Goal: Information Seeking & Learning: Learn about a topic

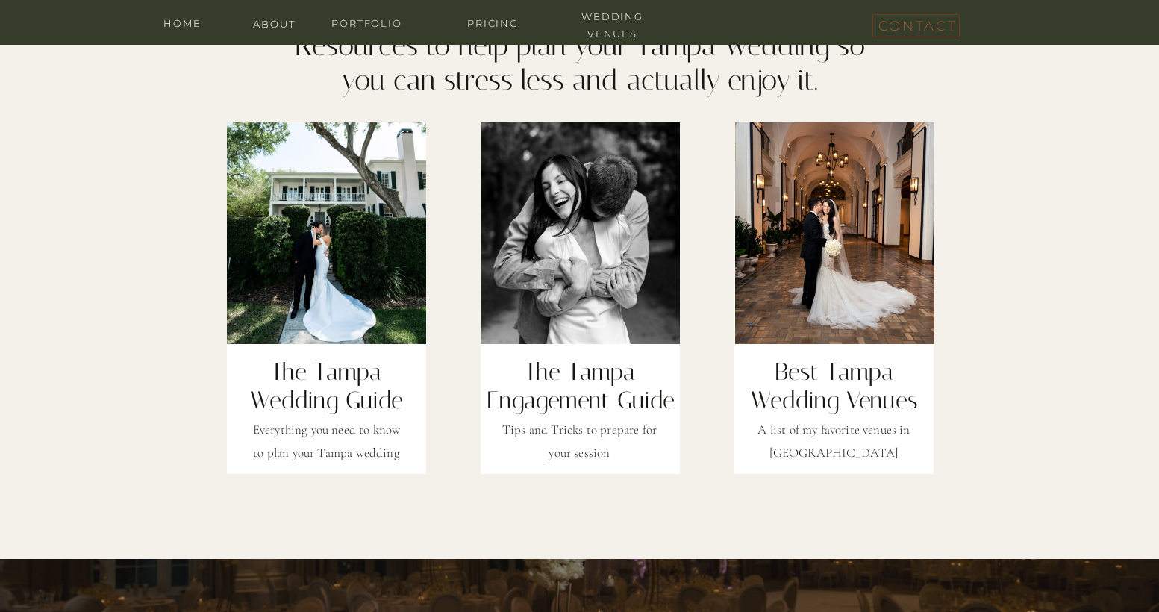
scroll to position [4991, 0]
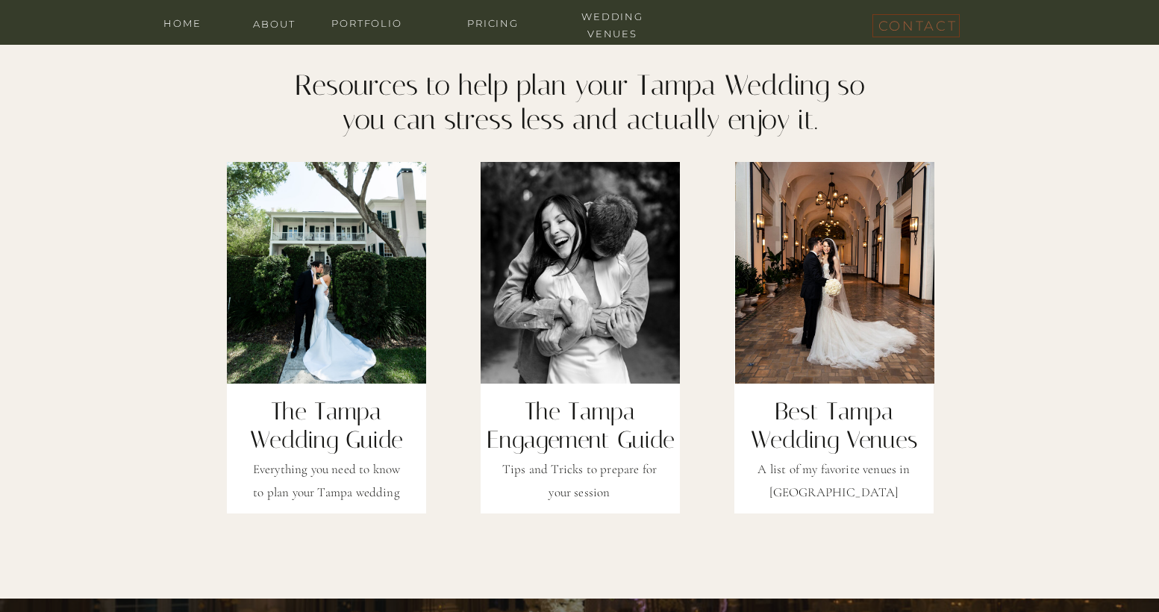
click at [577, 427] on h2 "The Tampa Engagement Guide" at bounding box center [580, 412] width 198 height 30
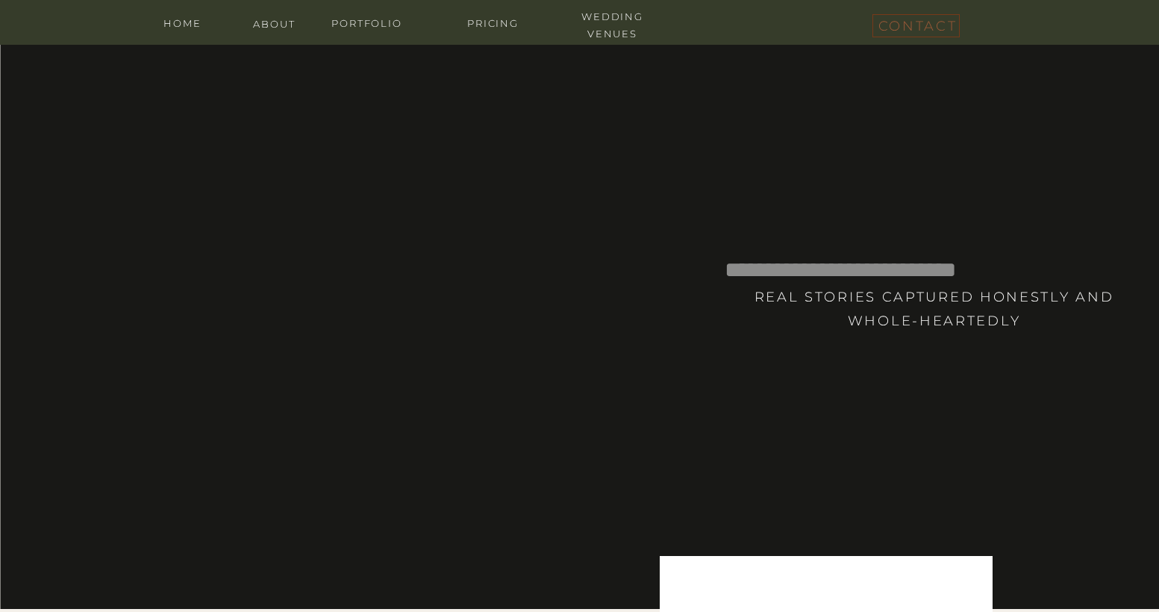
scroll to position [4991, 0]
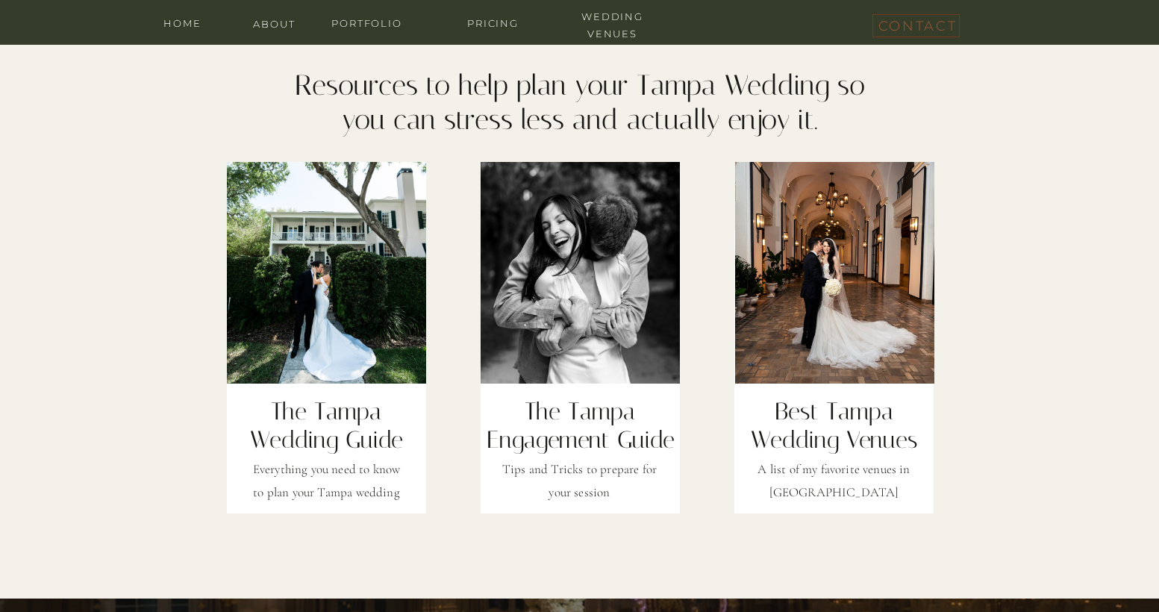
click at [592, 510] on div at bounding box center [580, 372] width 199 height 283
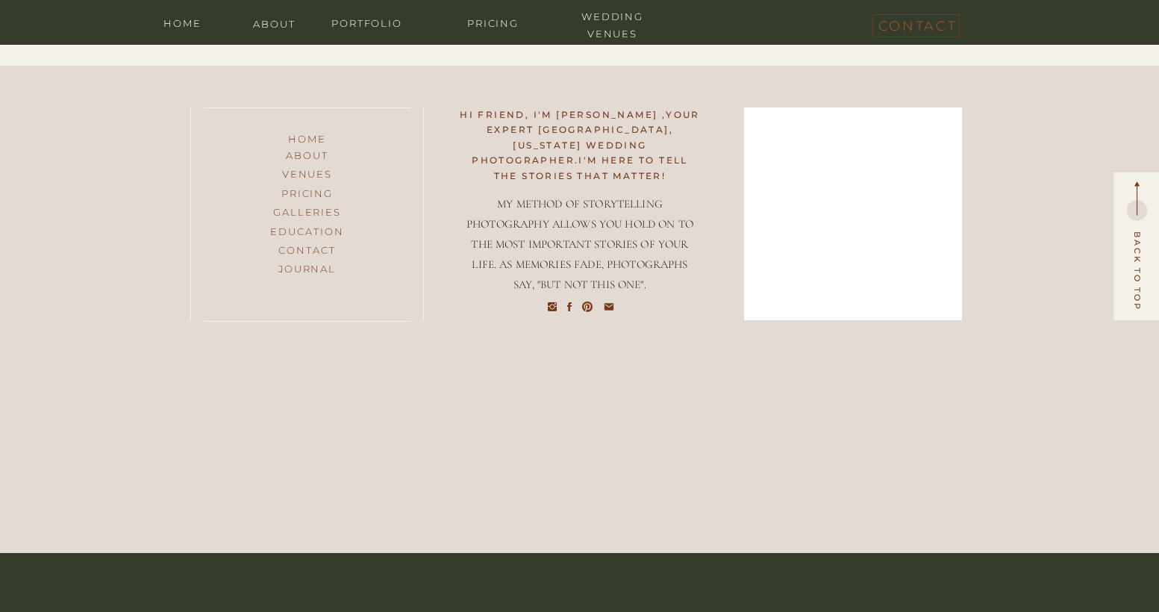
scroll to position [6696, 0]
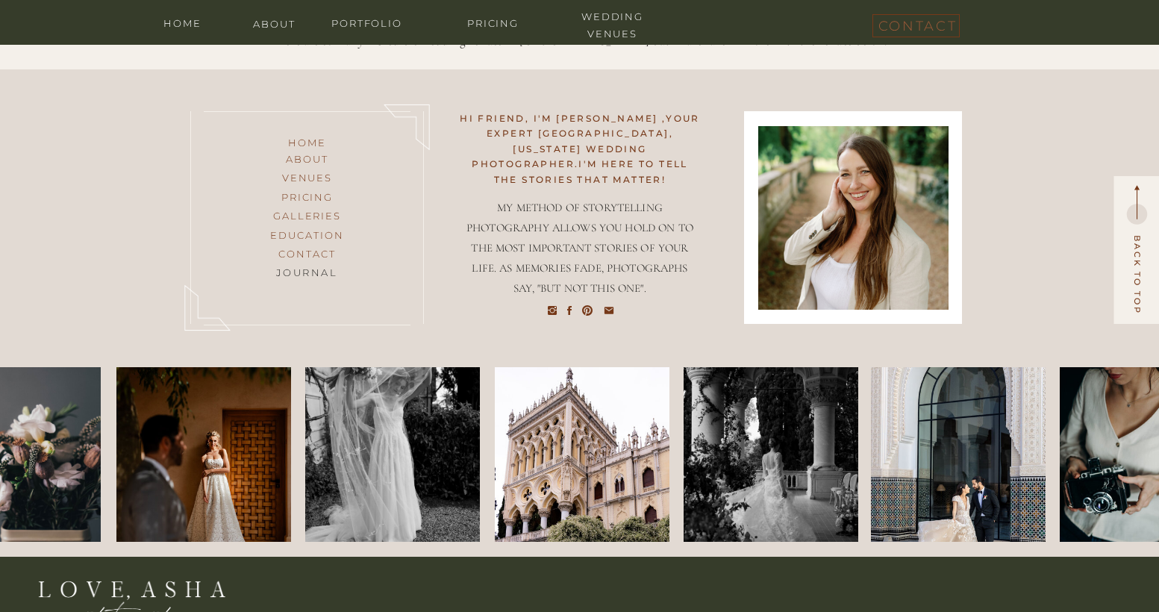
click at [302, 266] on h3 "journal" at bounding box center [307, 273] width 121 height 19
